Goal: Information Seeking & Learning: Compare options

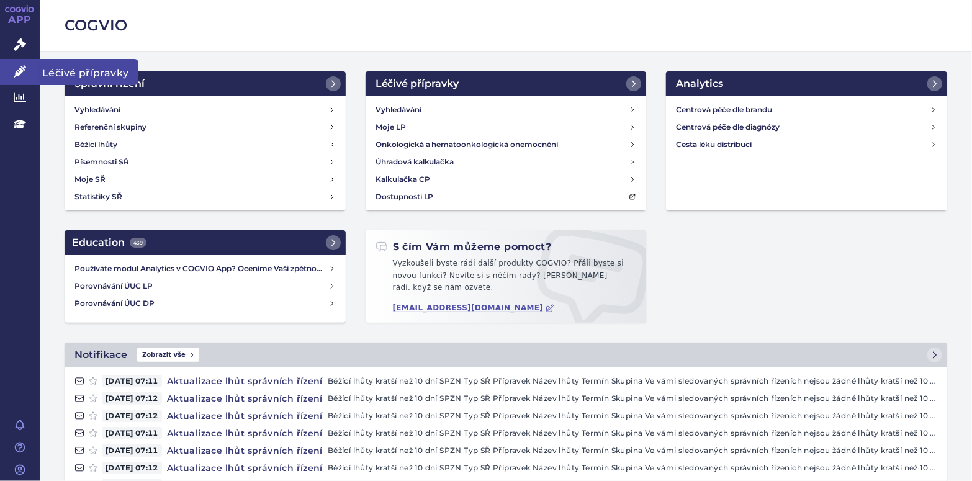
click at [12, 73] on link "Léčivé přípravky" at bounding box center [20, 72] width 40 height 26
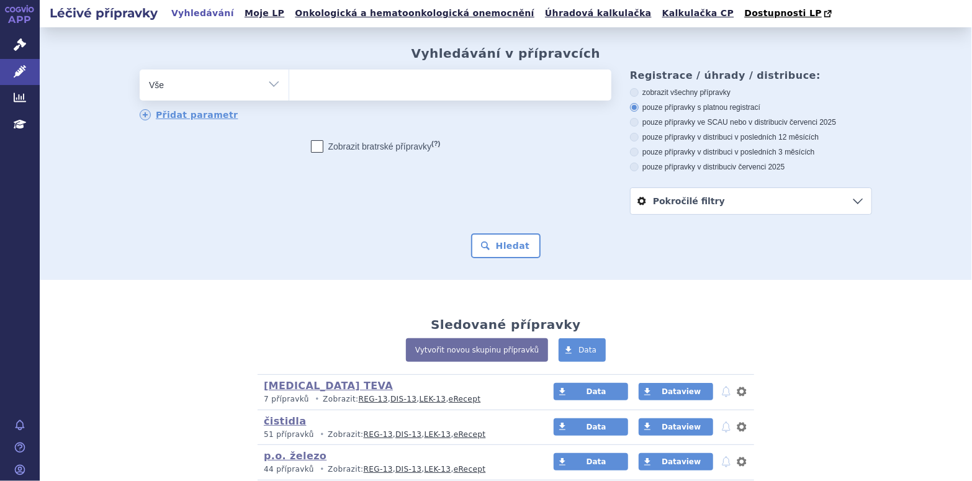
click at [319, 84] on ul at bounding box center [450, 82] width 322 height 26
click at [289, 84] on select at bounding box center [289, 84] width 1 height 31
type input "fe"
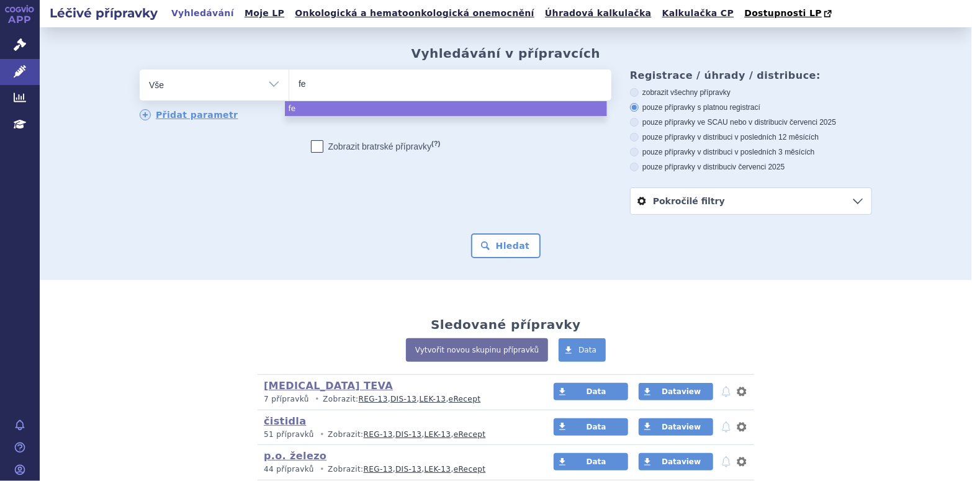
type input "fer"
type input "feri"
type input "ferin"
type input "ferinje"
type input "ferinjec"
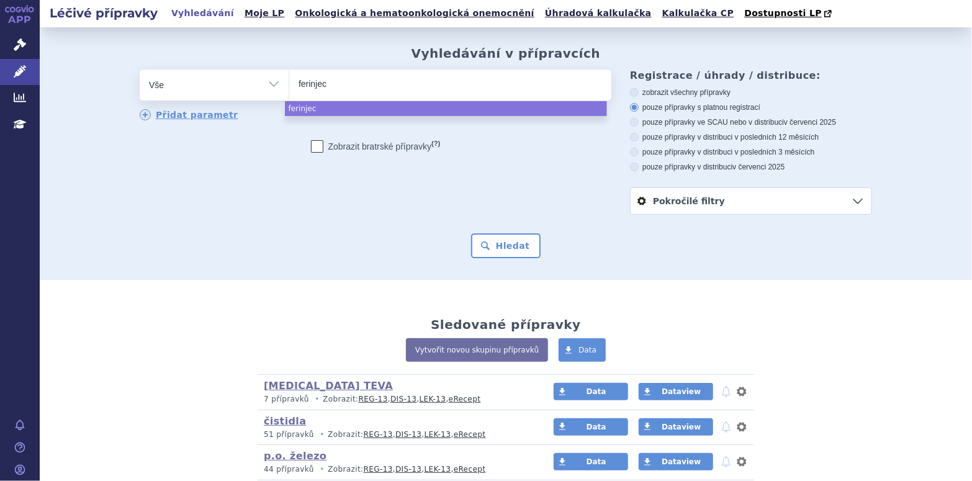
type input "ferinject"
select select "ferinject"
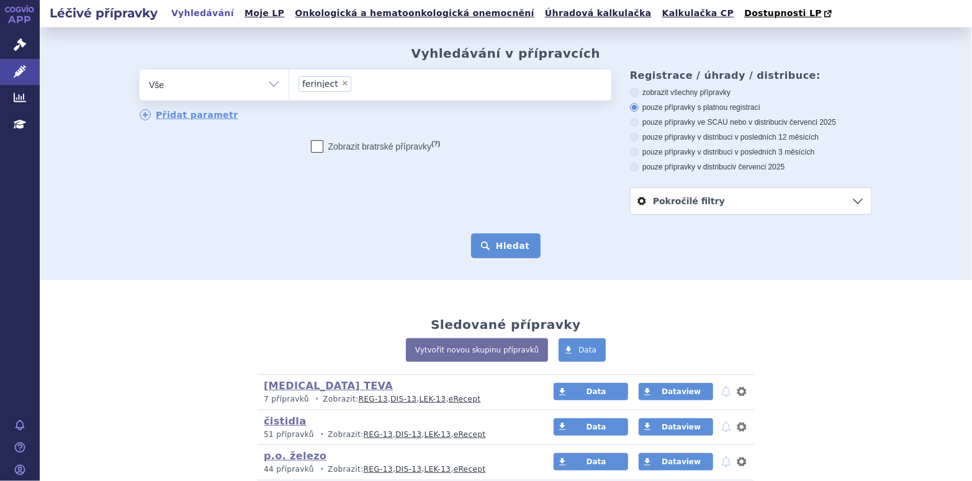
click at [500, 256] on button "Hledat" at bounding box center [506, 245] width 70 height 25
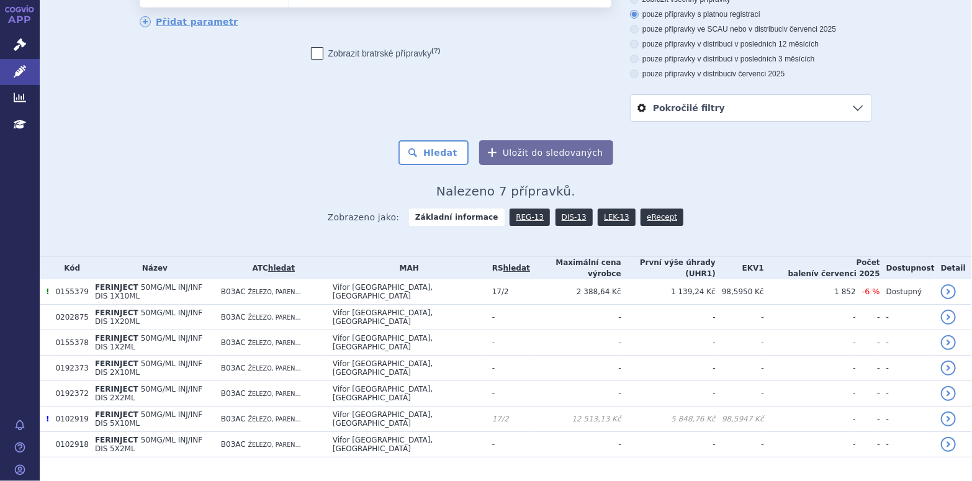
scroll to position [97, 0]
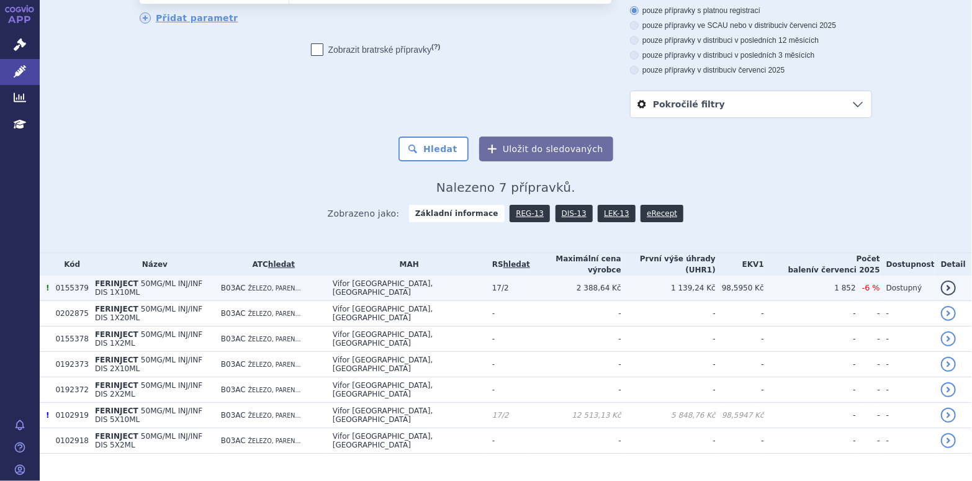
drag, startPoint x: 115, startPoint y: 281, endPoint x: 122, endPoint y: 277, distance: 8.1
click at [115, 280] on span "FERINJECT" at bounding box center [116, 283] width 43 height 9
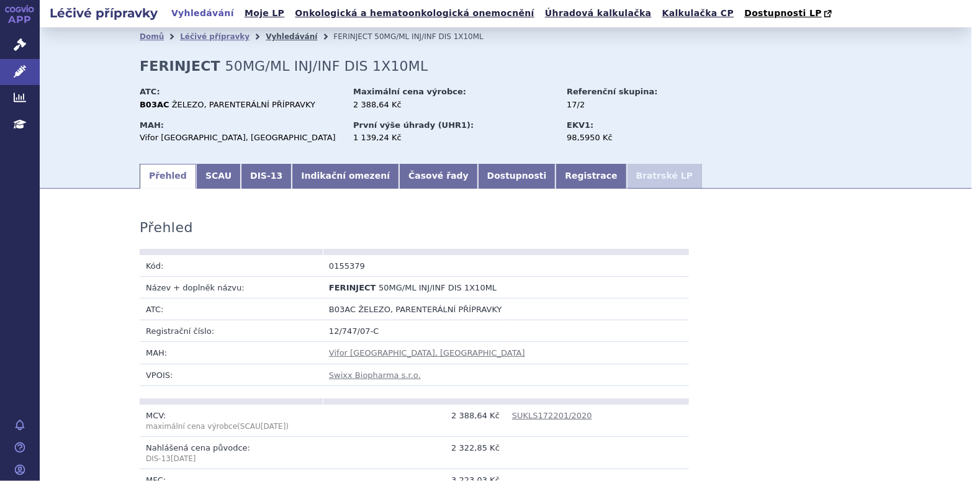
click at [276, 36] on link "Vyhledávání" at bounding box center [292, 36] width 52 height 9
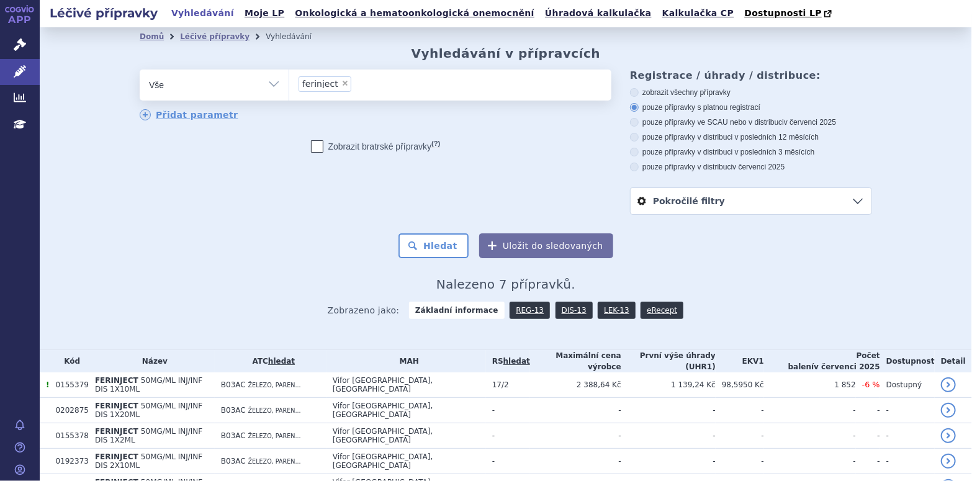
click at [365, 84] on ul "× ferinject" at bounding box center [450, 82] width 322 height 27
click at [289, 84] on select "ferinject" at bounding box center [289, 84] width 1 height 31
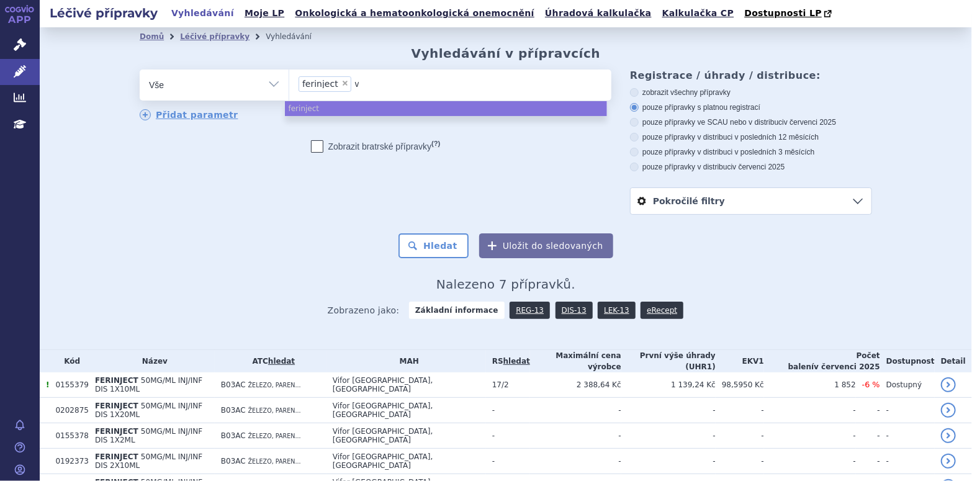
type input "ve"
type input "ven"
type input "[PERSON_NAME]"
type input "venof"
type input "[MEDICAL_DATA]"
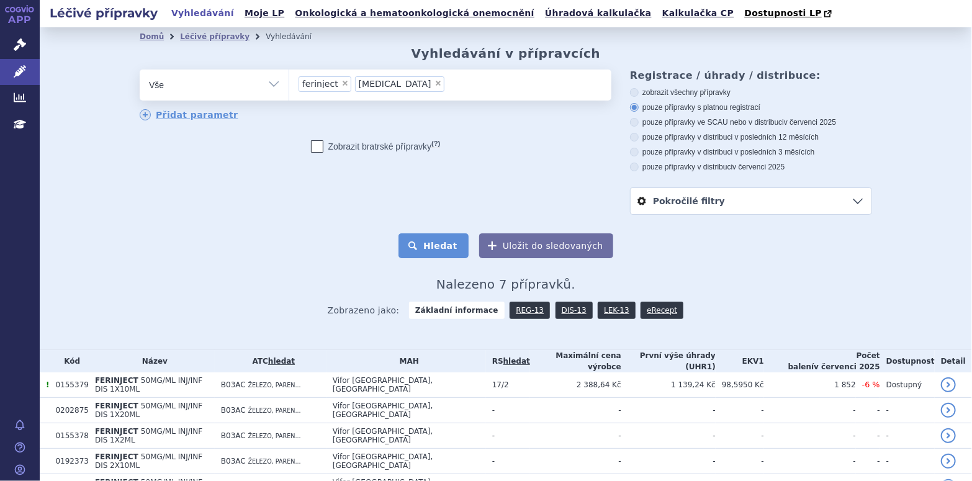
click at [449, 242] on button "Hledat" at bounding box center [433, 245] width 70 height 25
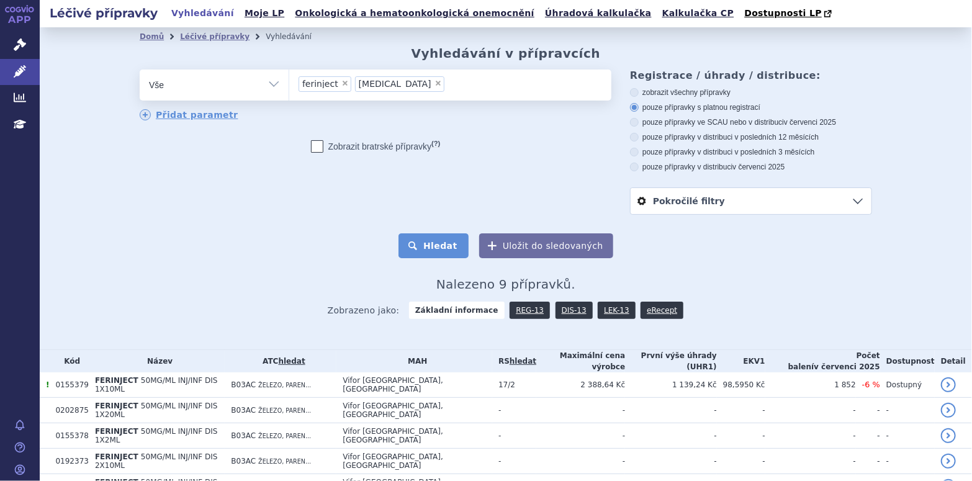
click at [437, 244] on button "Hledat" at bounding box center [433, 245] width 70 height 25
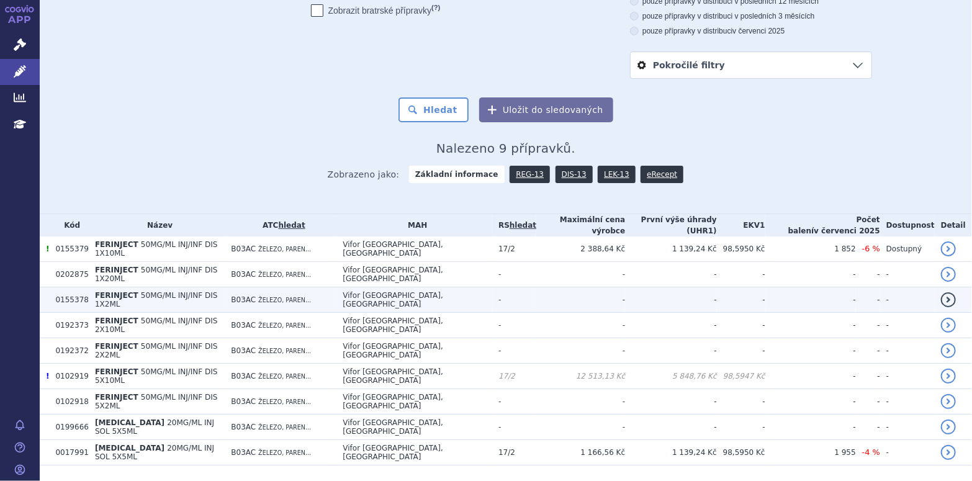
scroll to position [143, 0]
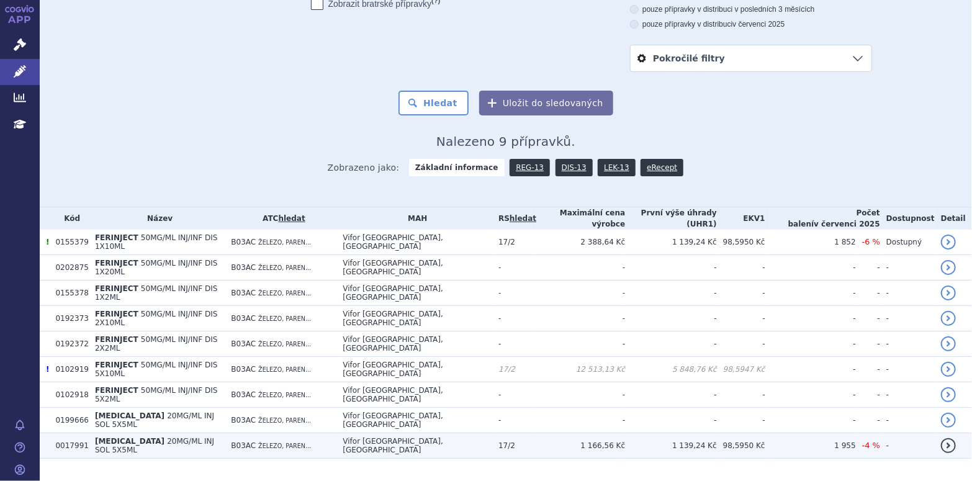
click at [110, 437] on span "[MEDICAL_DATA]" at bounding box center [129, 441] width 69 height 9
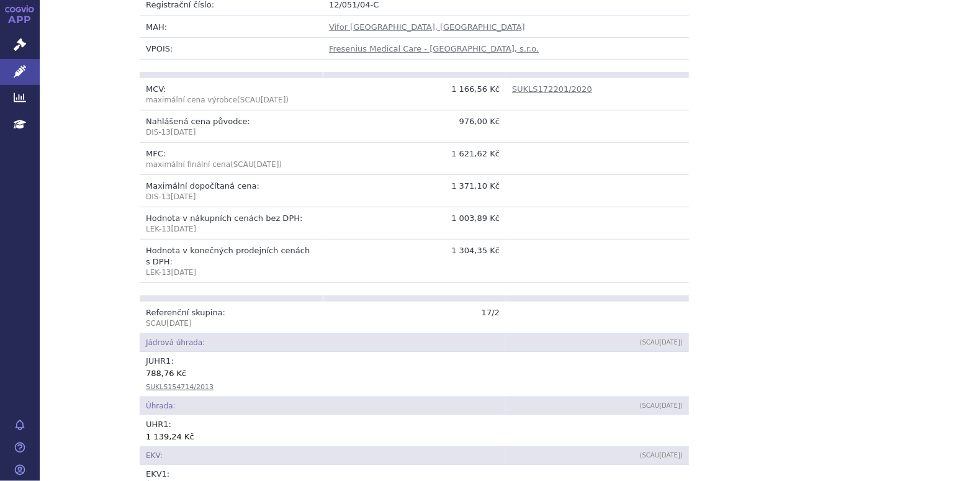
scroll to position [310, 0]
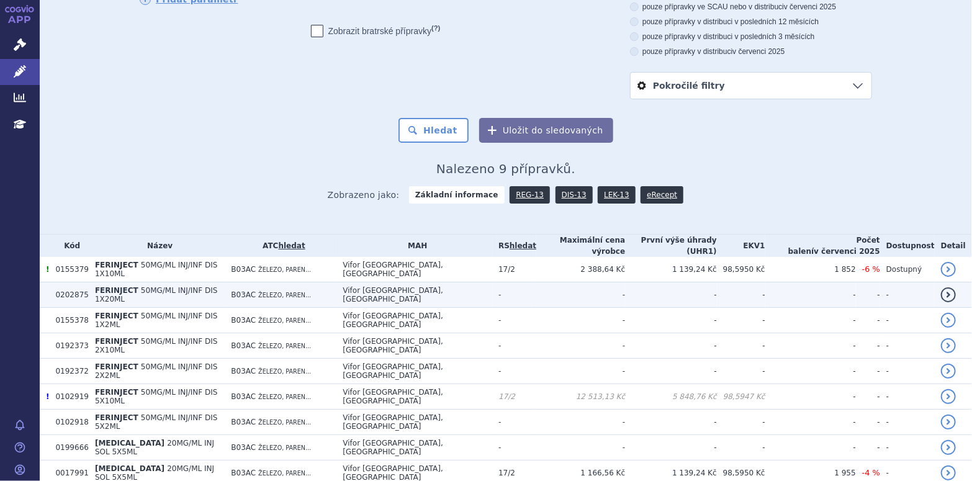
scroll to position [124, 0]
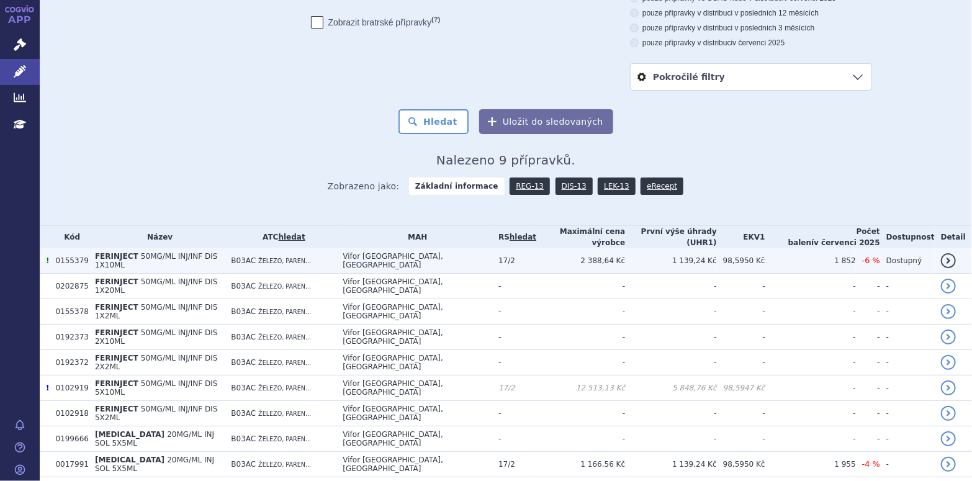
click at [65, 253] on td "0155379" at bounding box center [68, 260] width 39 height 25
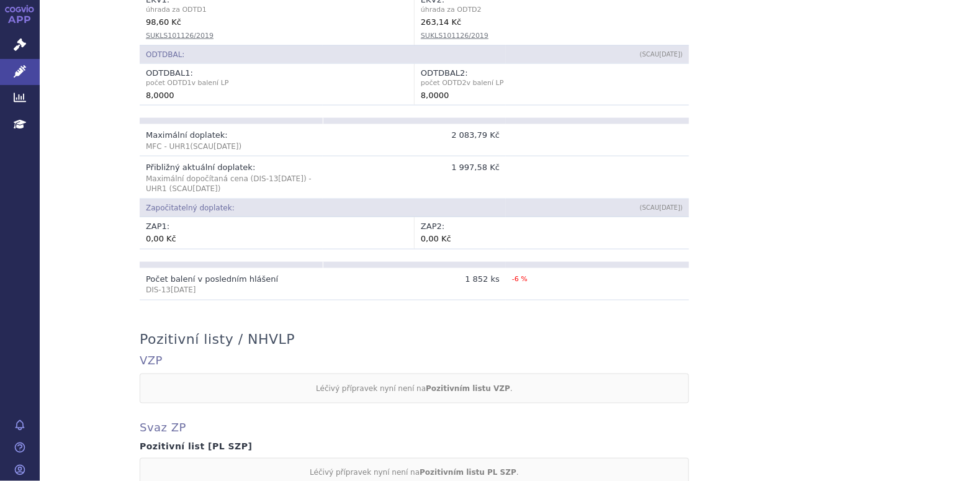
scroll to position [807, 0]
